Goal: Information Seeking & Learning: Find specific fact

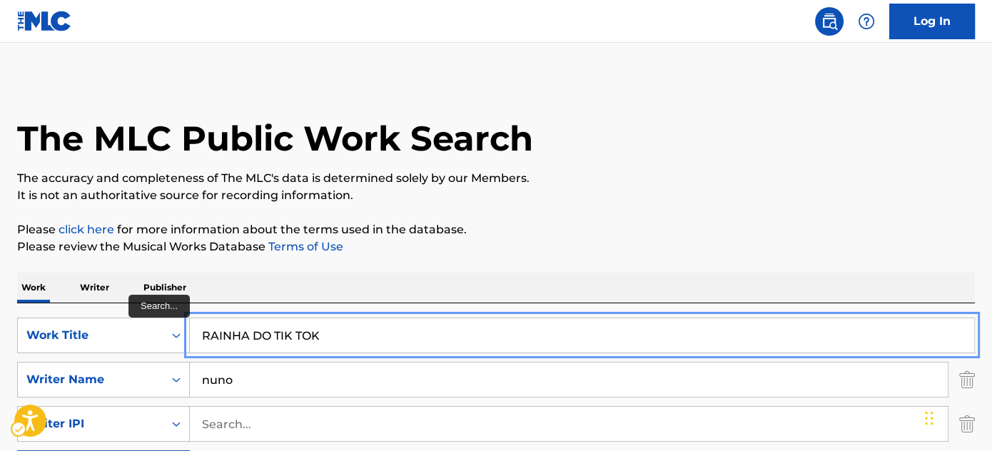
click at [300, 333] on input "RAINHA DO TIK TOK" at bounding box center [582, 335] width 784 height 34
paste input "[PERSON_NAME]"
type input "[PERSON_NAME]"
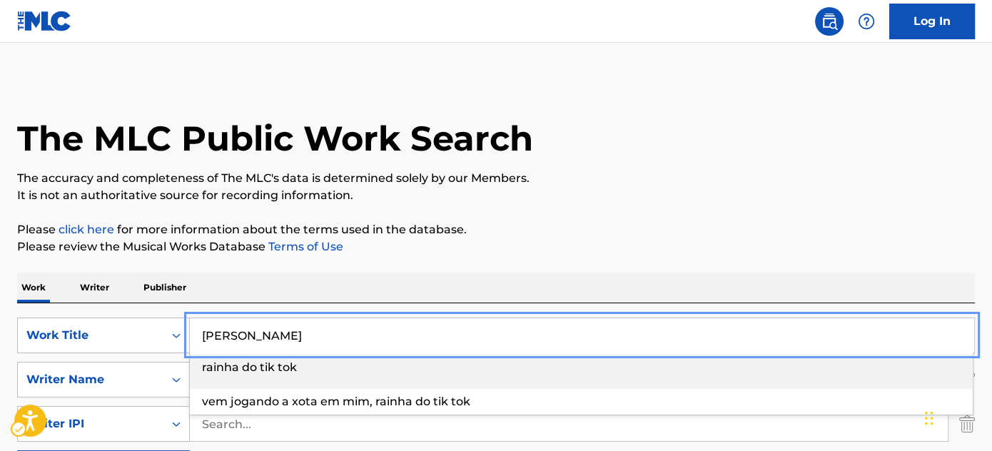
scroll to position [129, 0]
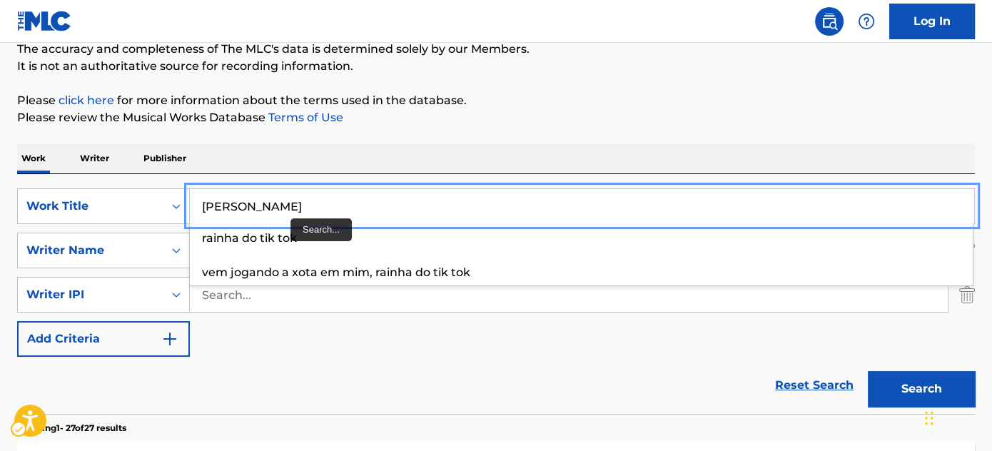
click at [285, 191] on input "[PERSON_NAME]" at bounding box center [582, 206] width 784 height 34
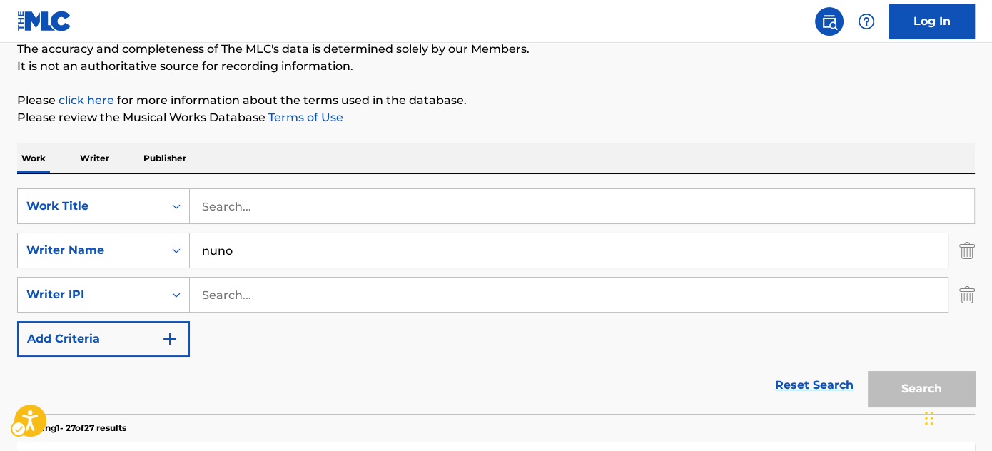
click at [362, 150] on div "Work Writer Publisher" at bounding box center [496, 158] width 958 height 30
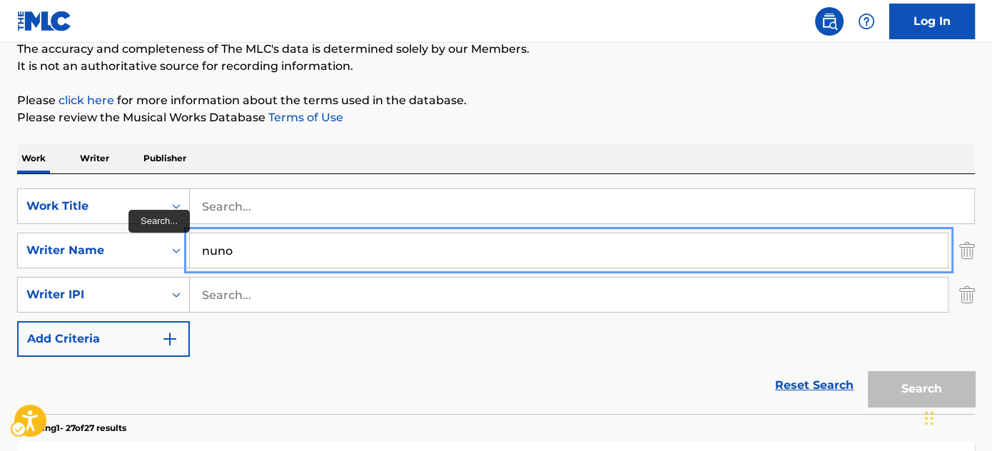
click at [304, 243] on input "nuno" at bounding box center [569, 250] width 758 height 34
paste input "[PERSON_NAME]"
type input "[PERSON_NAME]"
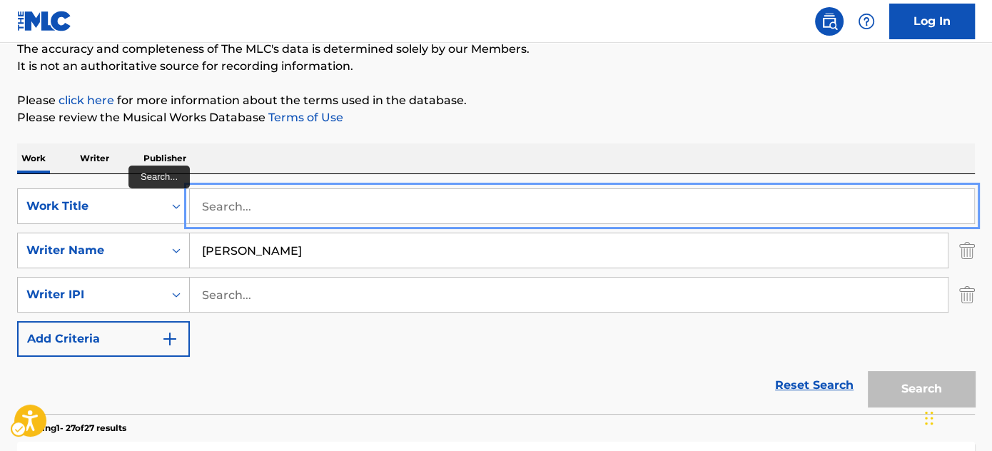
click at [292, 203] on input "Search..." at bounding box center [582, 206] width 784 height 34
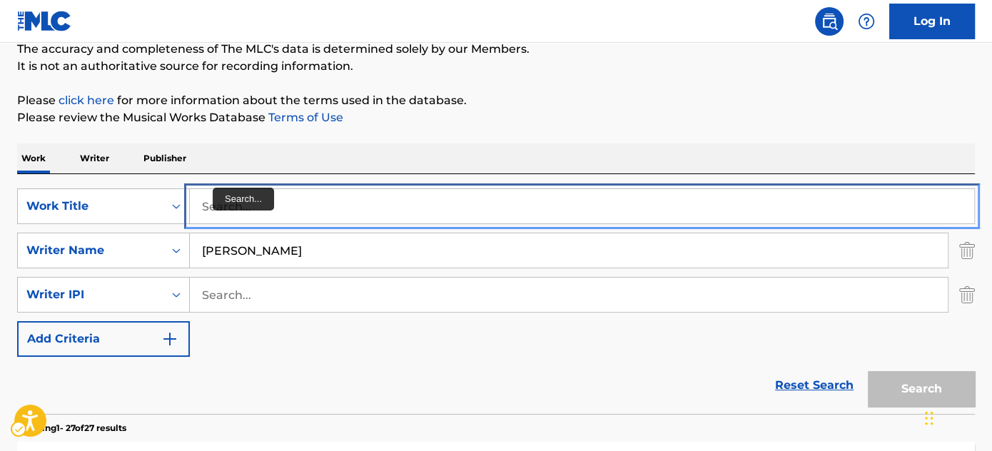
click at [244, 201] on input "Search..." at bounding box center [582, 206] width 784 height 34
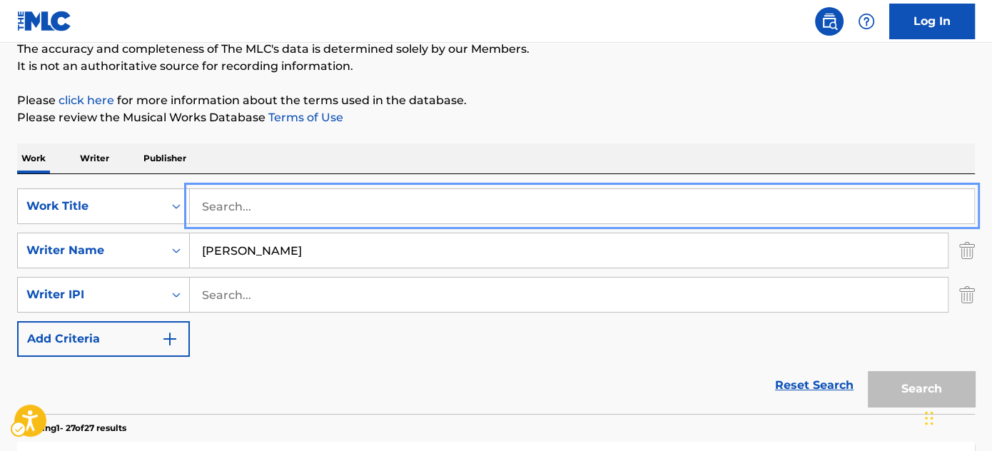
paste input "Just Laugh"
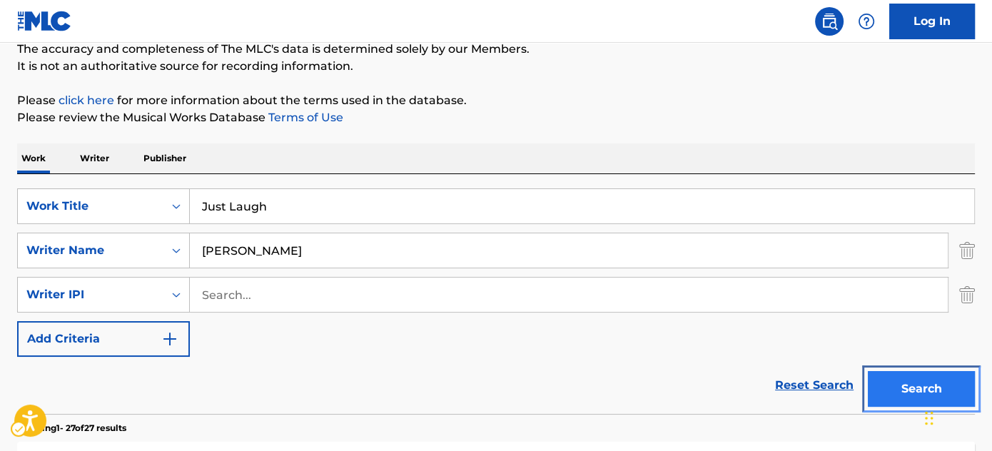
click at [916, 380] on button "Search" at bounding box center [921, 389] width 107 height 36
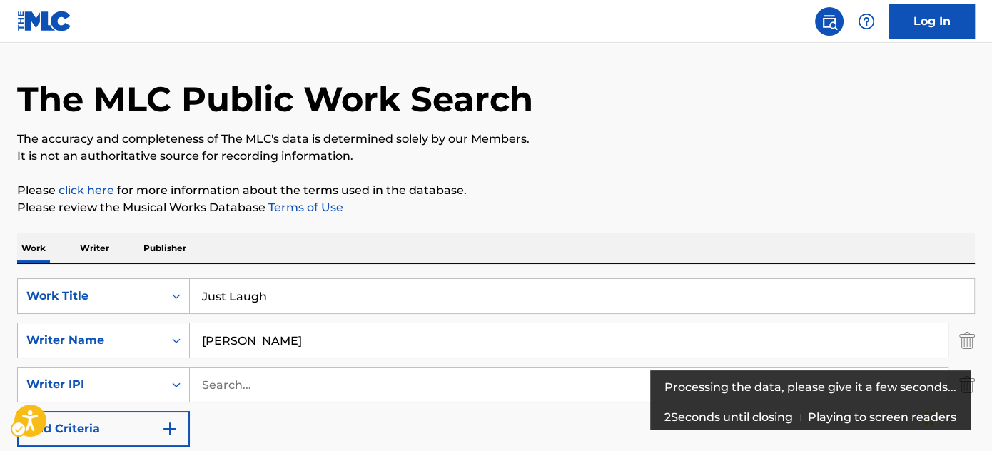
scroll to position [16, 0]
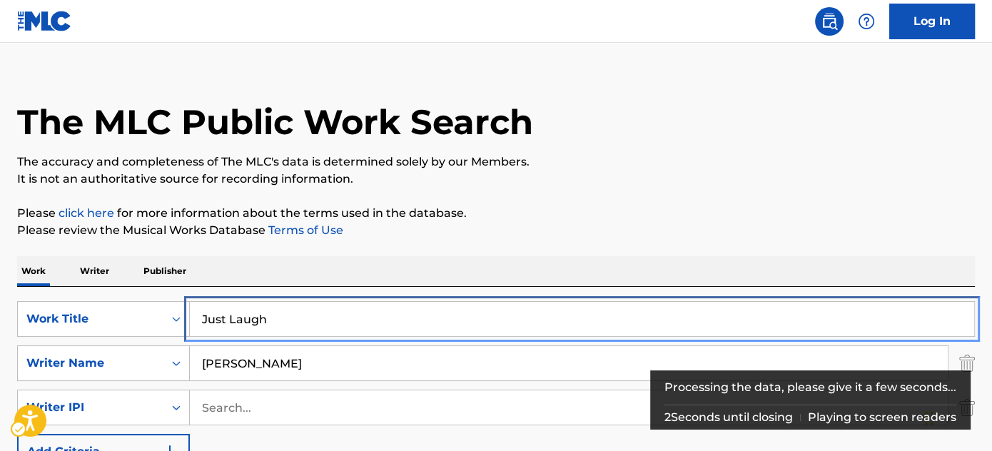
click at [312, 313] on input "Just Laugh" at bounding box center [582, 319] width 784 height 34
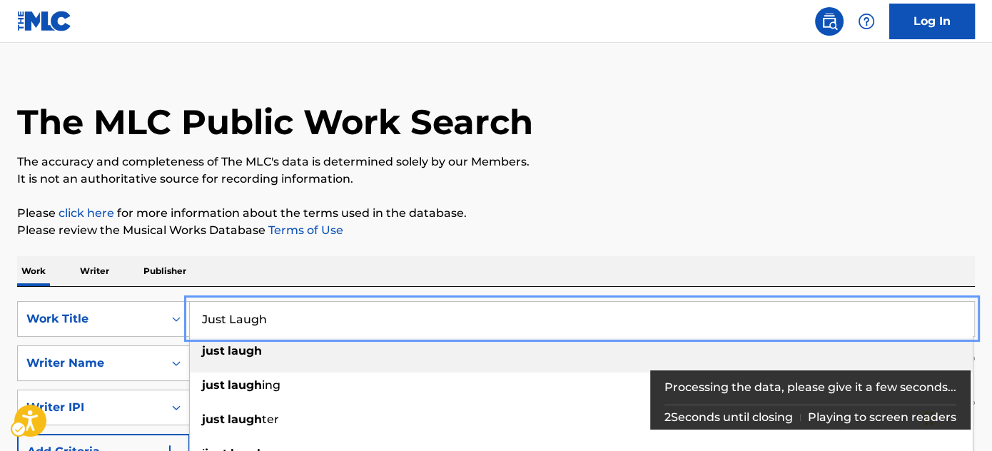
paste input "Zero Gbezome Sdv"
click at [641, 198] on div "The MLC Public Work Search The accuracy and completeness of The MLC's data is d…" at bounding box center [496, 451] width 992 height 779
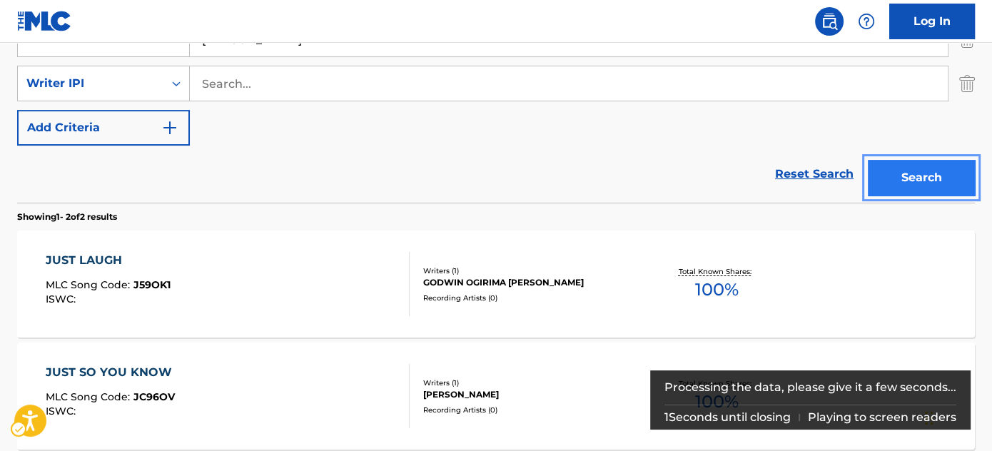
click at [908, 169] on button "Search" at bounding box center [921, 178] width 107 height 36
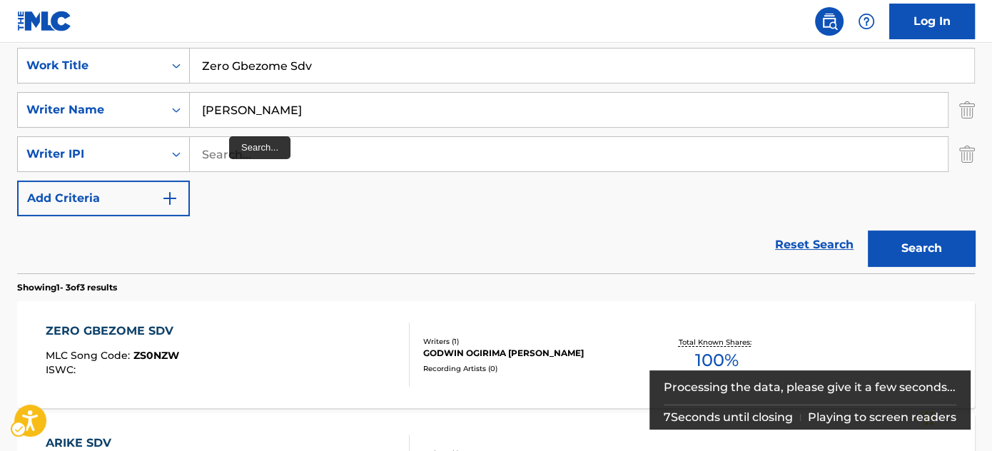
scroll to position [146, 0]
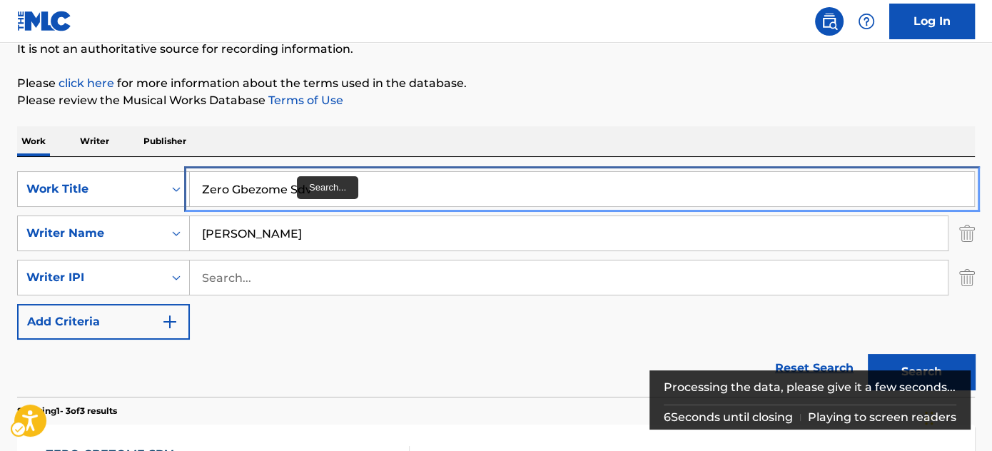
drag, startPoint x: 302, startPoint y: 191, endPoint x: 377, endPoint y: 141, distance: 90.4
click at [302, 191] on input "Zero Gbezome Sdv" at bounding box center [582, 189] width 784 height 34
paste input "Ope Wa"
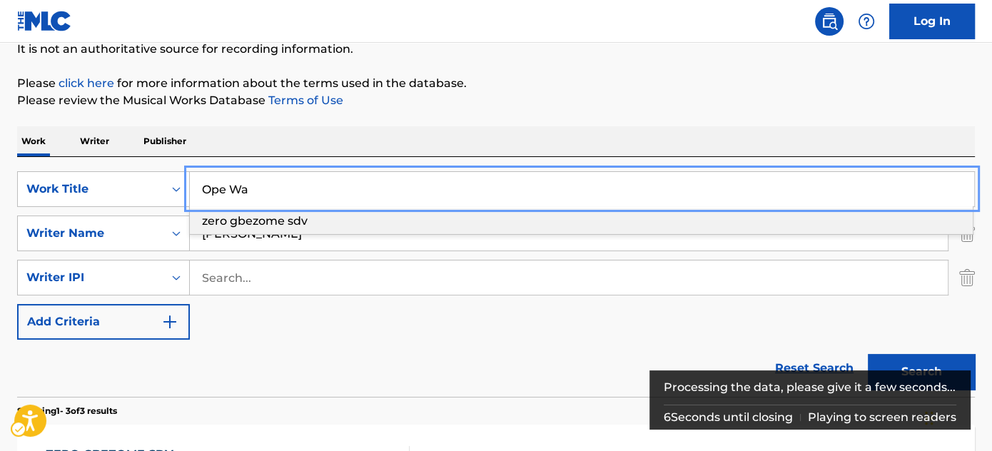
click at [416, 125] on div "The MLC Public Work Search The accuracy and completeness of The MLC's data is d…" at bounding box center [496, 377] width 992 height 891
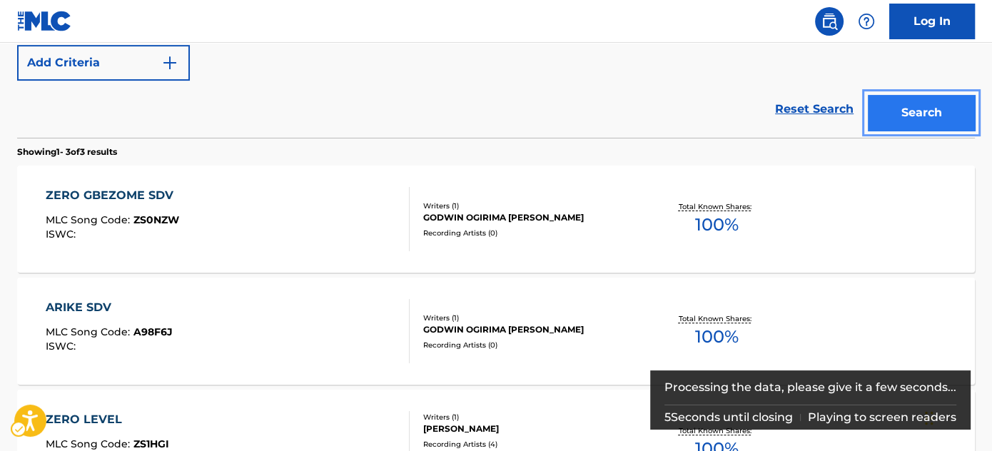
click at [904, 113] on button "Search" at bounding box center [921, 113] width 107 height 36
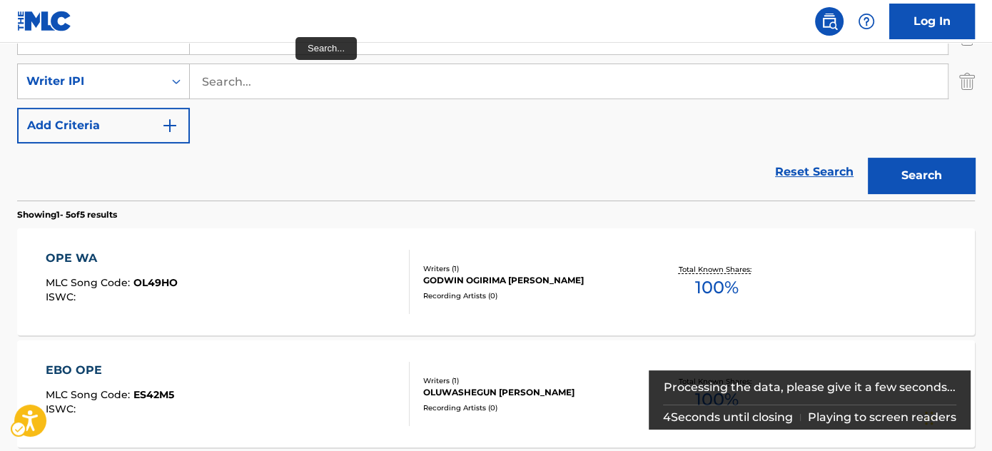
scroll to position [218, 0]
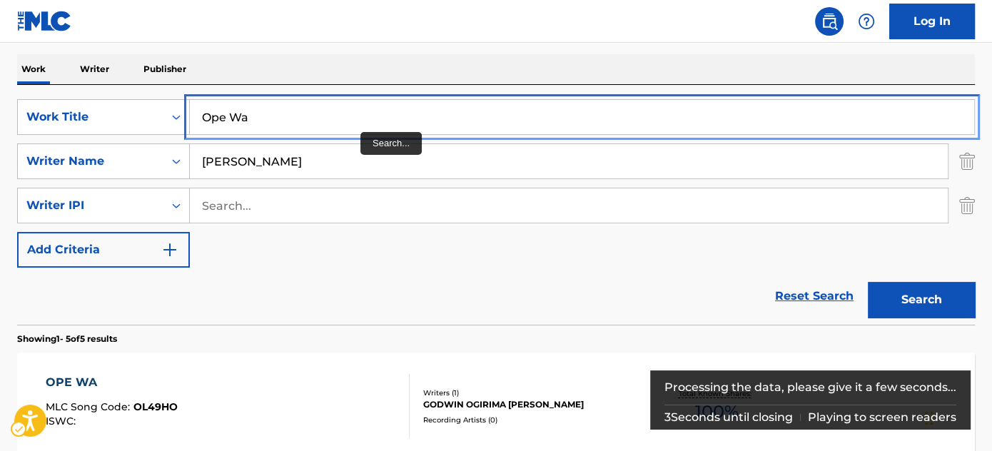
drag, startPoint x: 360, startPoint y: 117, endPoint x: 369, endPoint y: 113, distance: 9.9
click at [360, 117] on input "Ope Wa" at bounding box center [582, 117] width 784 height 34
paste input "Ijokijo Beat"
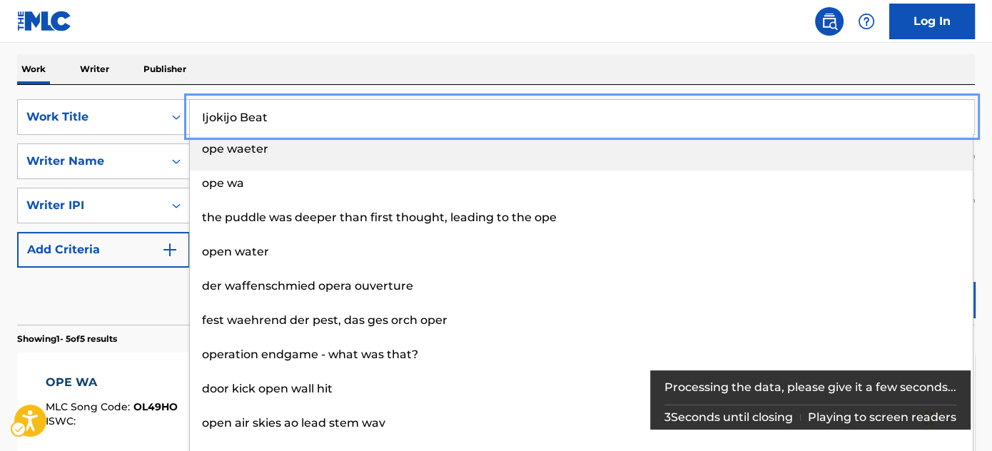
type input "Ijokijo Beat"
click at [406, 81] on div "Work Writer Publisher" at bounding box center [496, 69] width 958 height 30
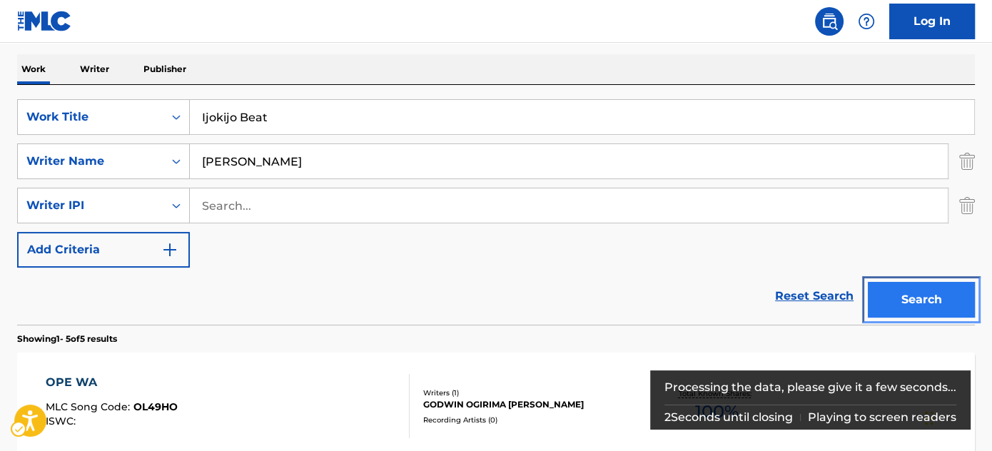
click at [918, 302] on button "Search" at bounding box center [921, 300] width 107 height 36
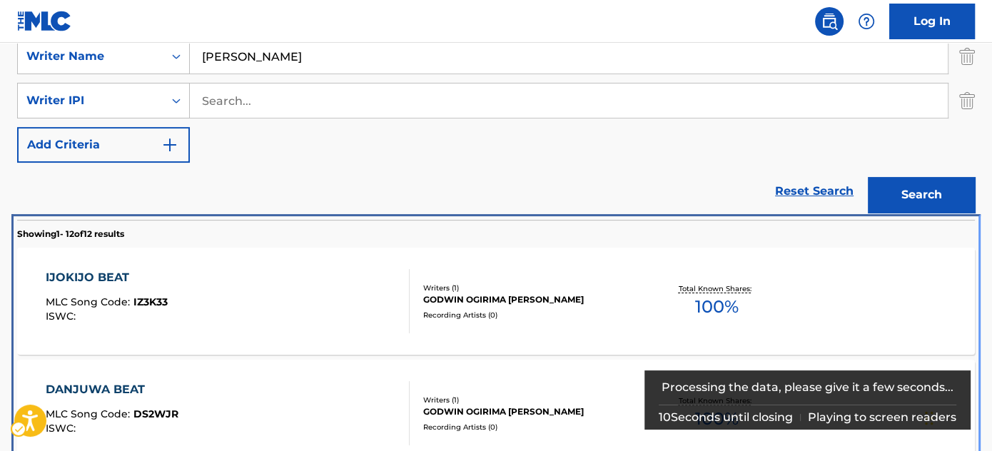
scroll to position [592, 0]
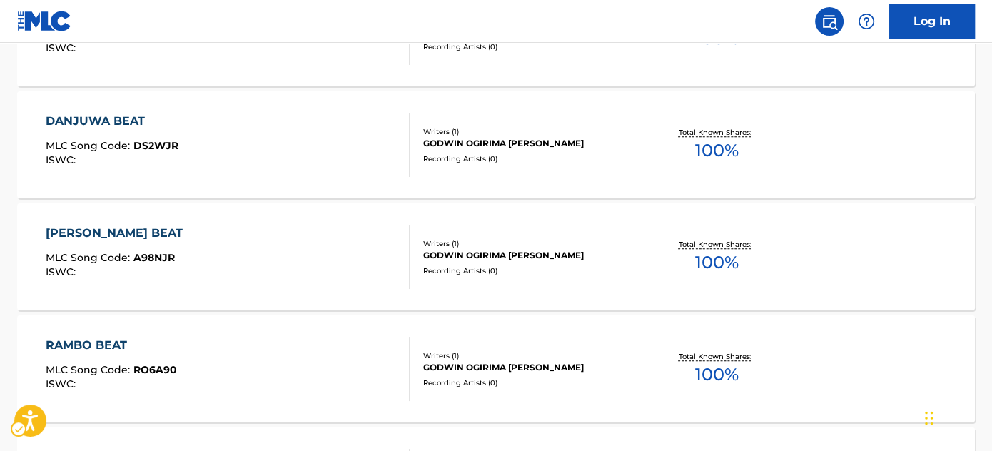
click at [611, 36] on nav "| Redirects to homepage Public Search Log In" at bounding box center [496, 21] width 992 height 43
